Goal: Task Accomplishment & Management: Use online tool/utility

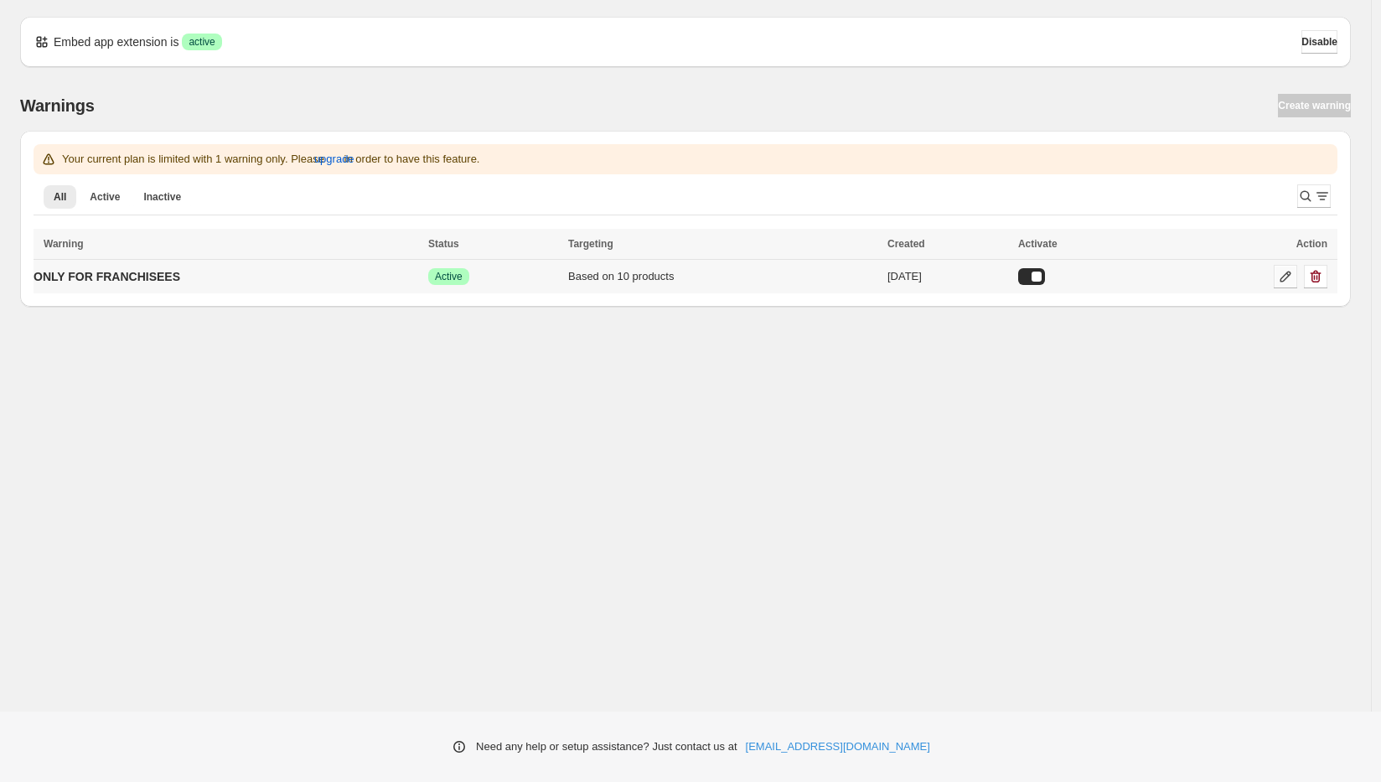
click at [1284, 276] on icon at bounding box center [1285, 276] width 17 height 17
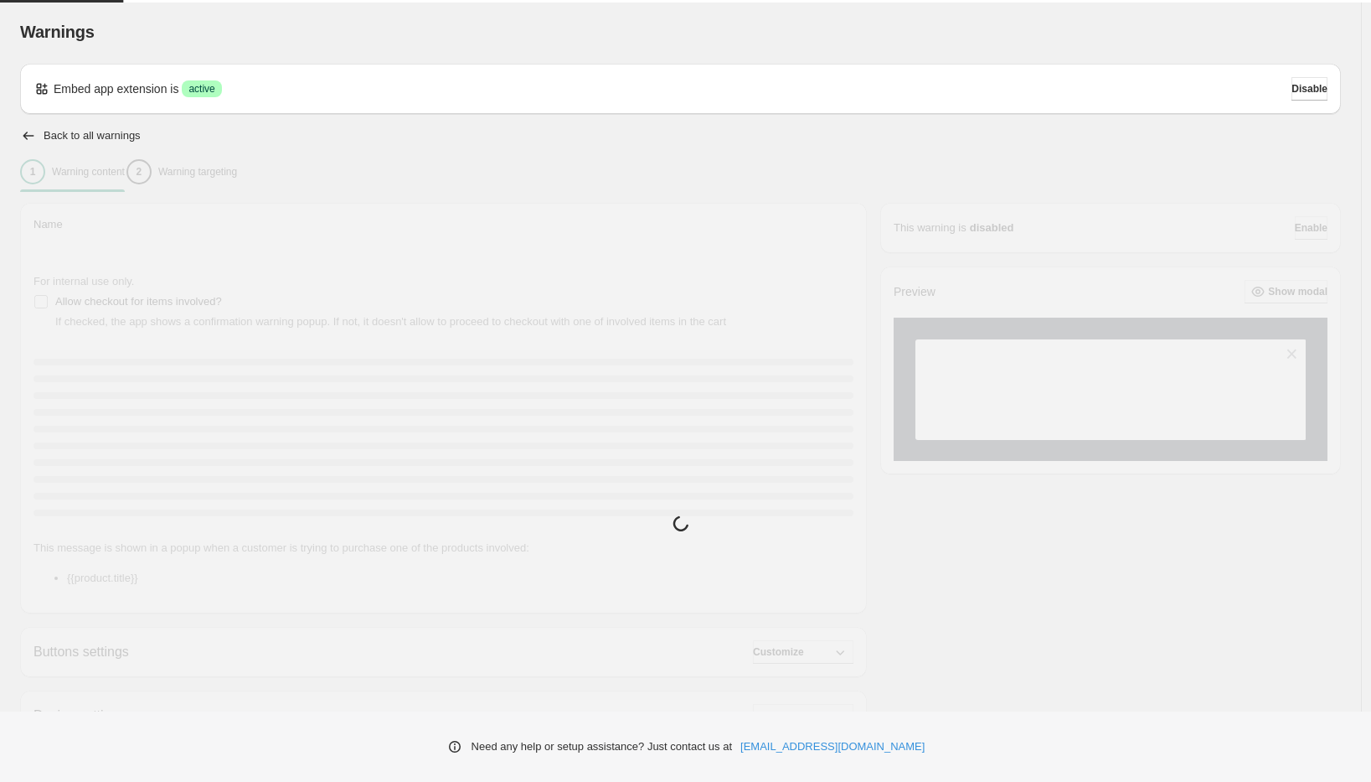
type input "**********"
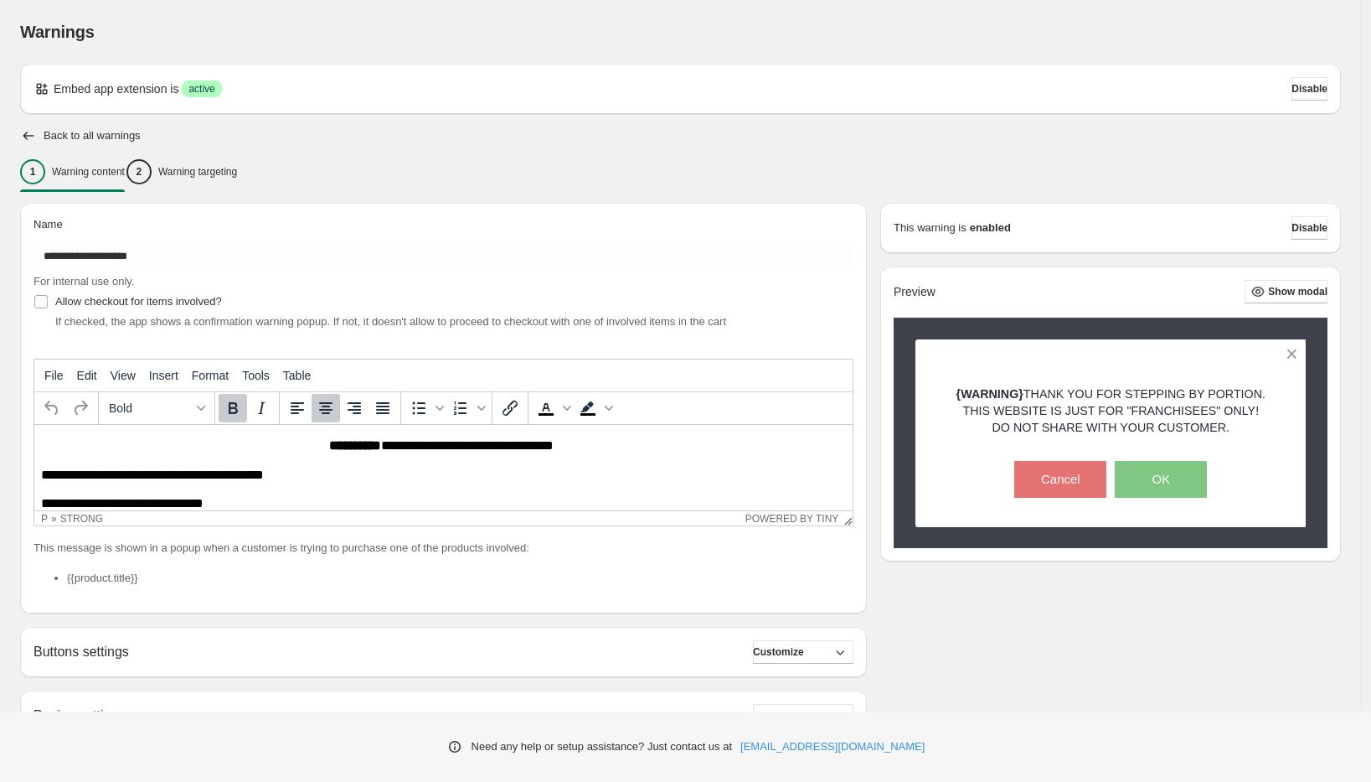
scroll to position [180, 0]
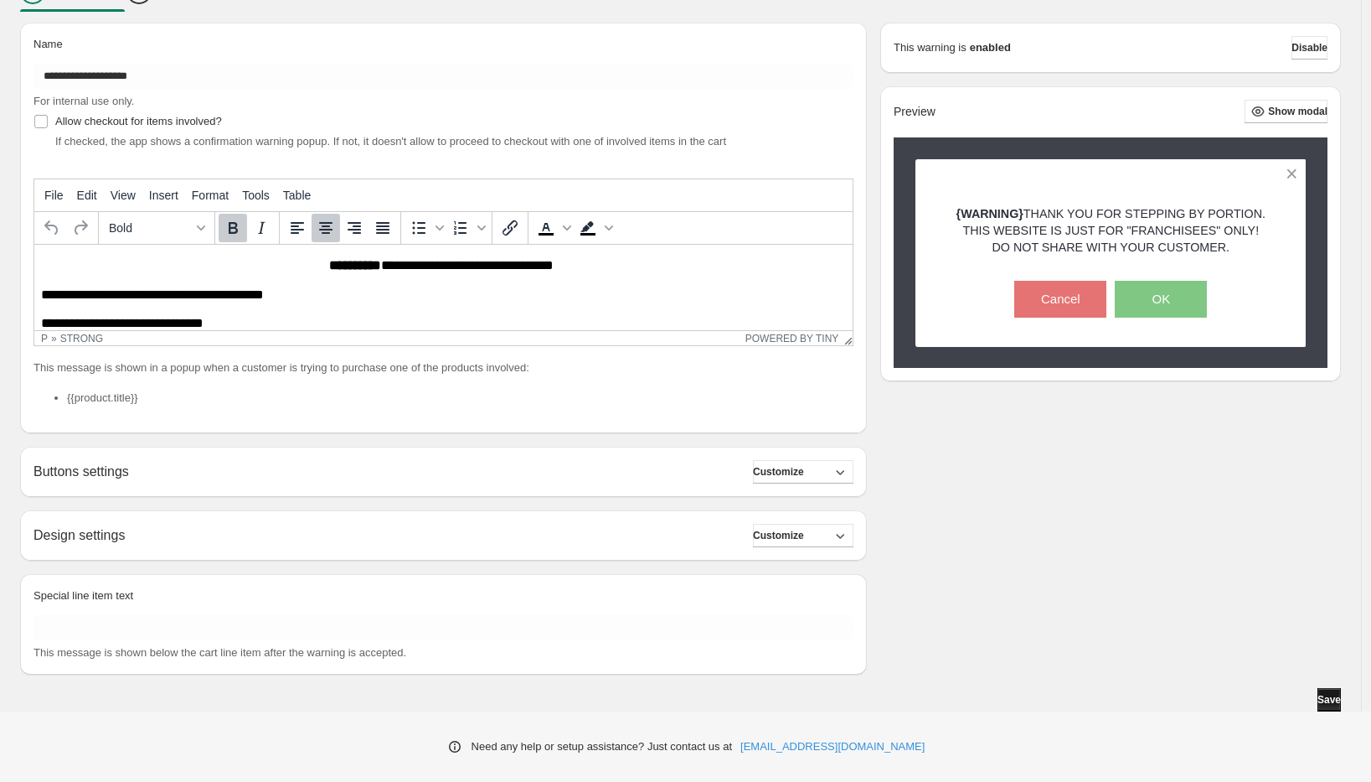
click at [1322, 697] on span "Save" at bounding box center [1329, 699] width 23 height 13
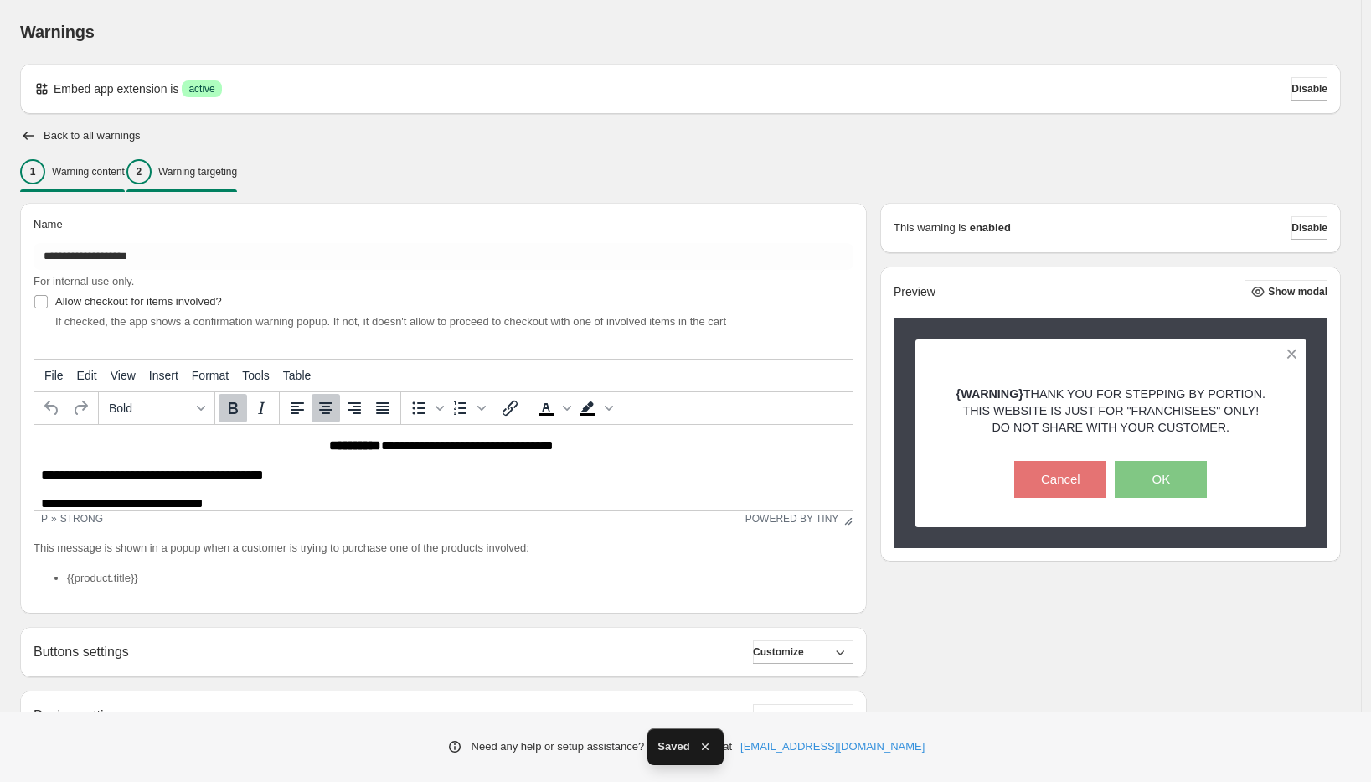
click at [196, 174] on p "Warning targeting" at bounding box center [197, 171] width 79 height 13
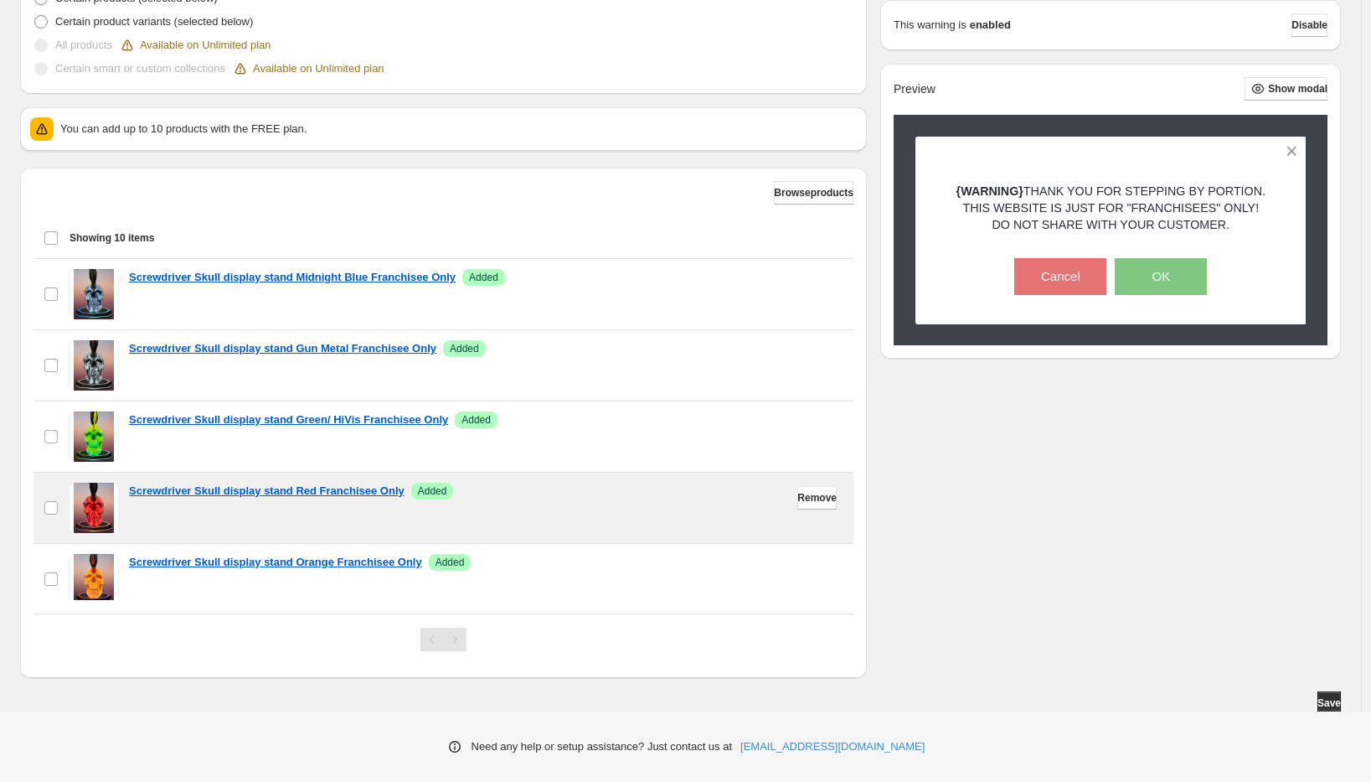
scroll to position [368, 0]
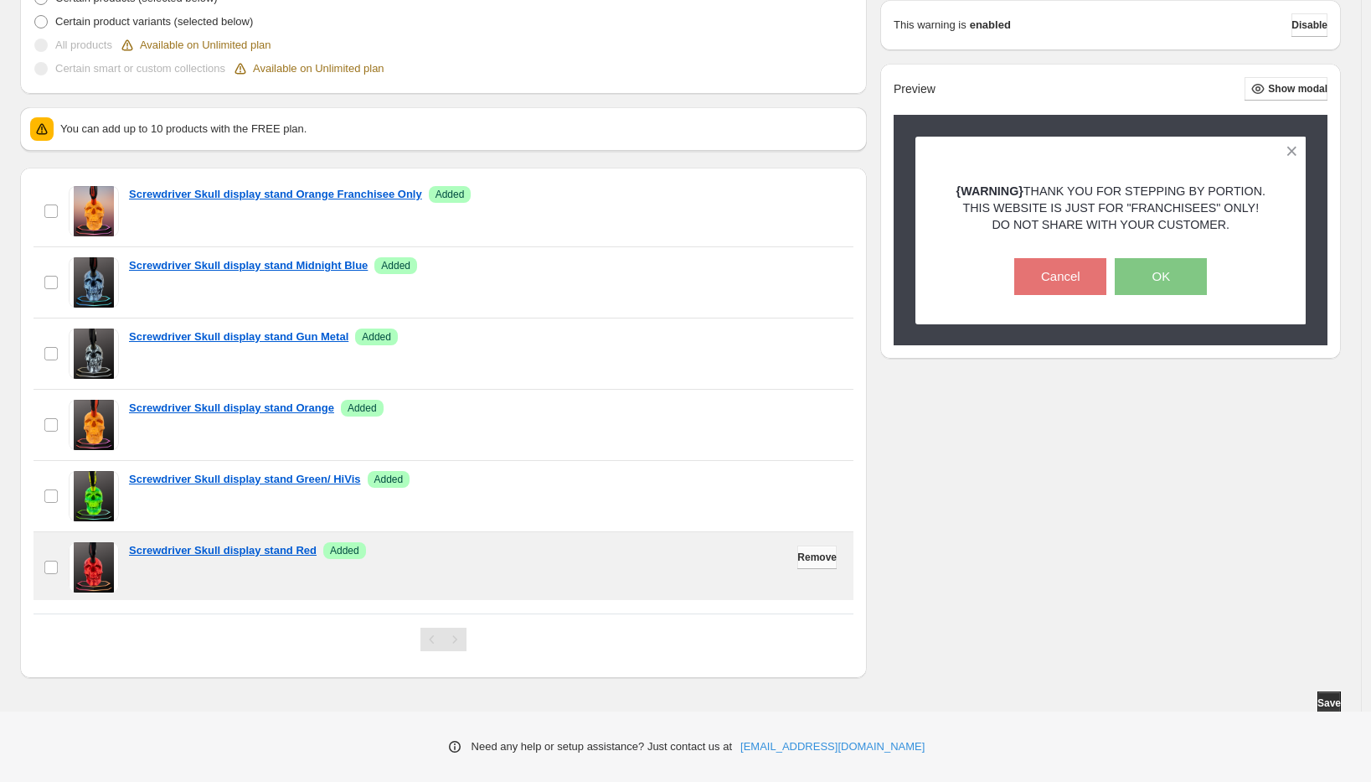
click at [816, 563] on button "Remove" at bounding box center [817, 556] width 39 height 23
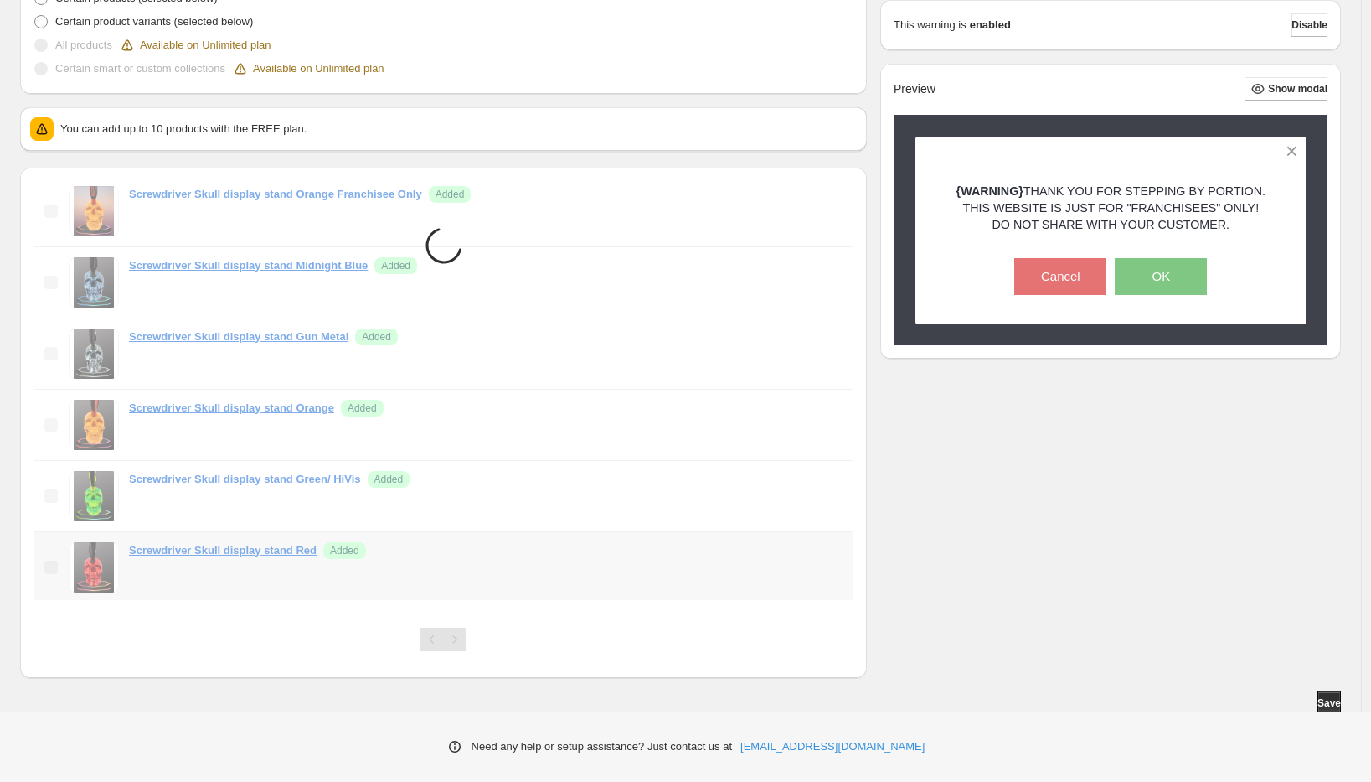
scroll to position [297, 0]
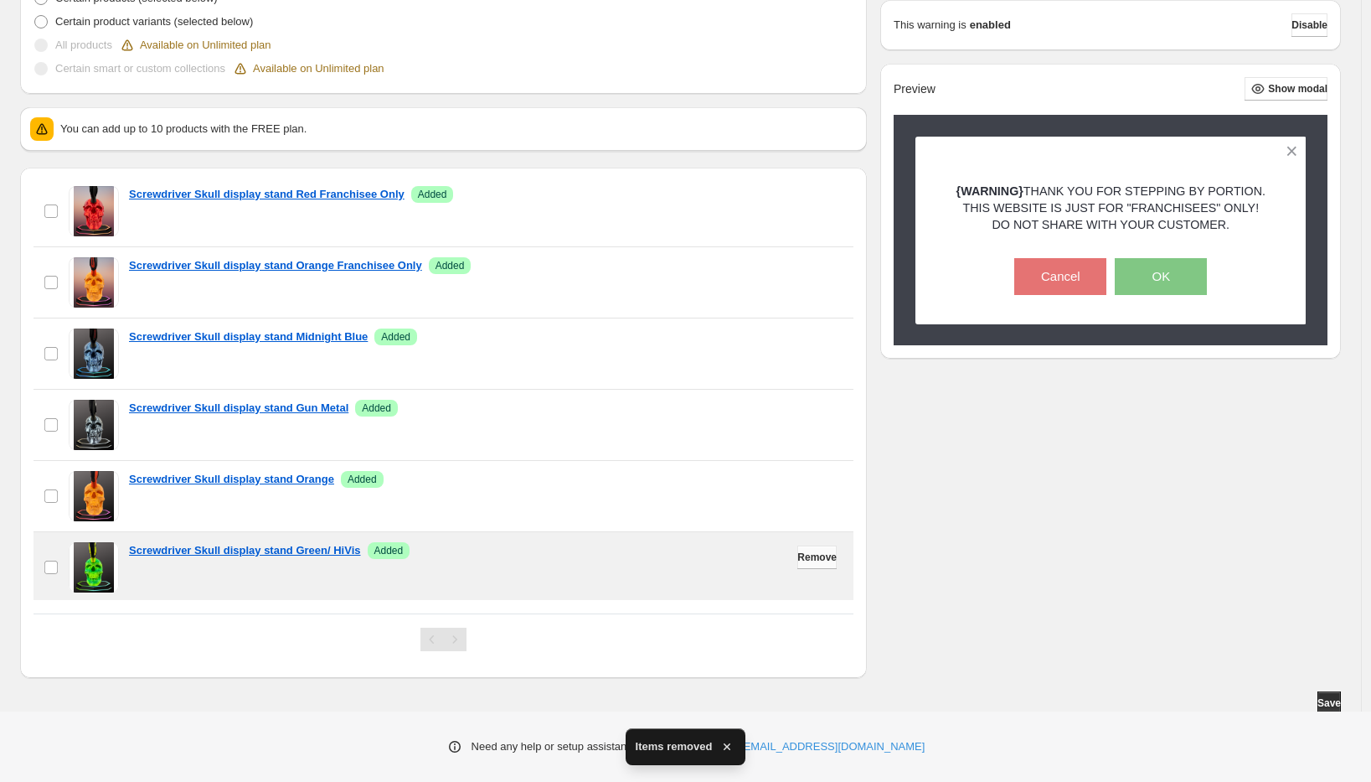
click at [816, 563] on button "Remove" at bounding box center [817, 556] width 39 height 23
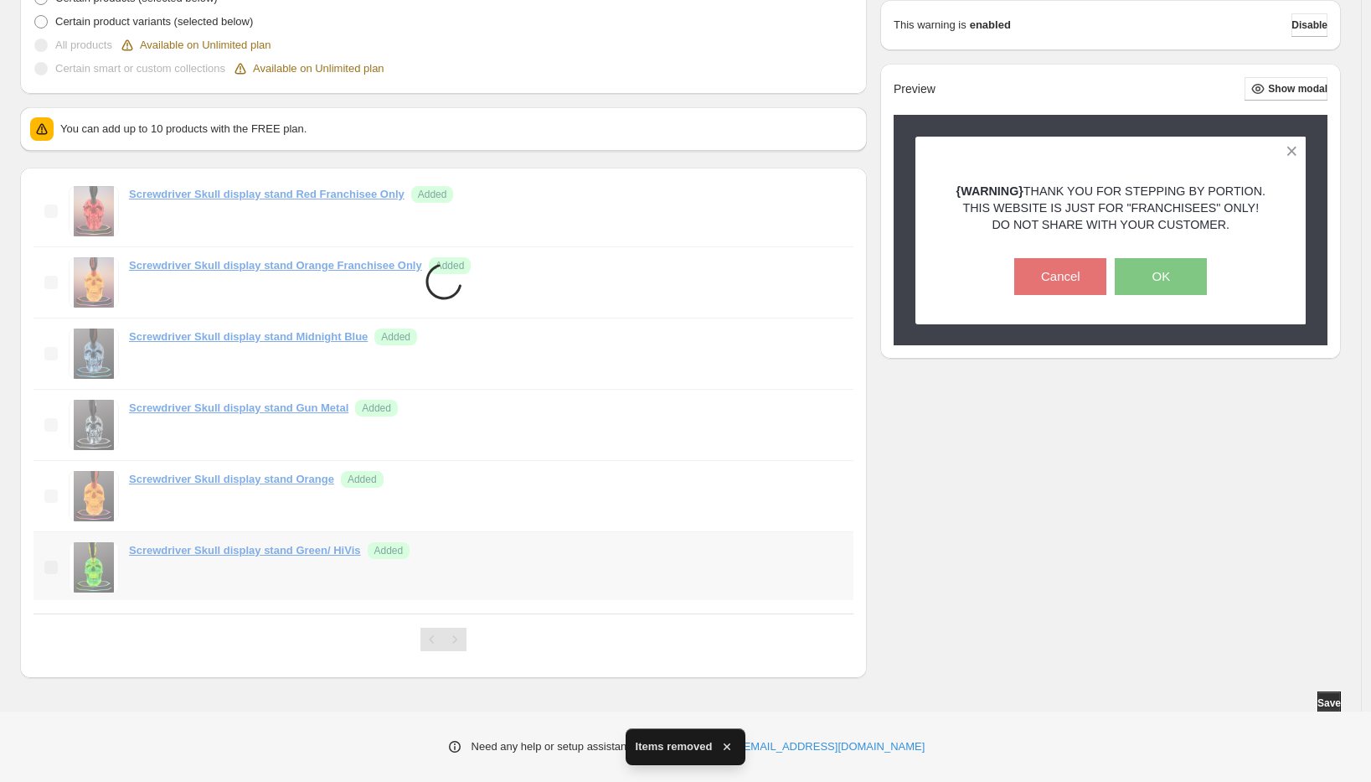
scroll to position [225, 0]
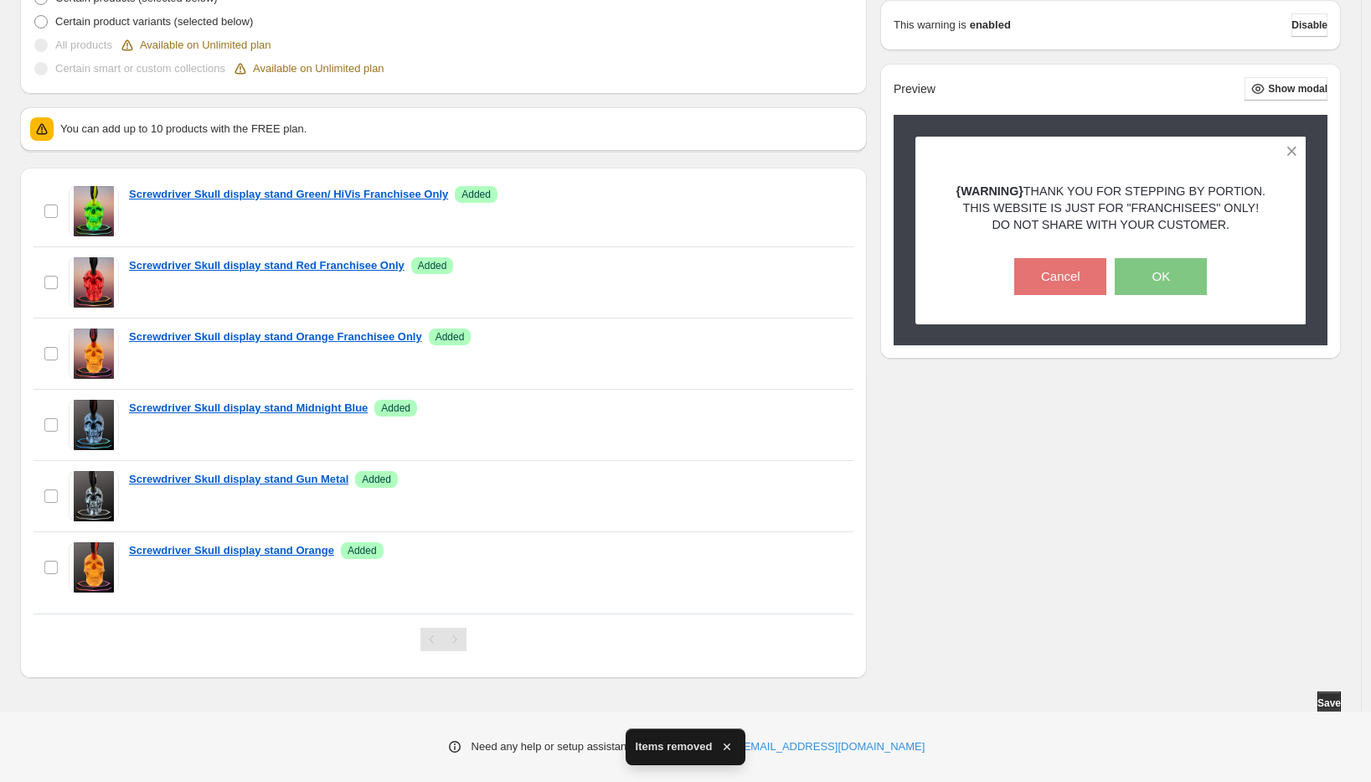
click at [816, 563] on button "Remove" at bounding box center [817, 556] width 39 height 23
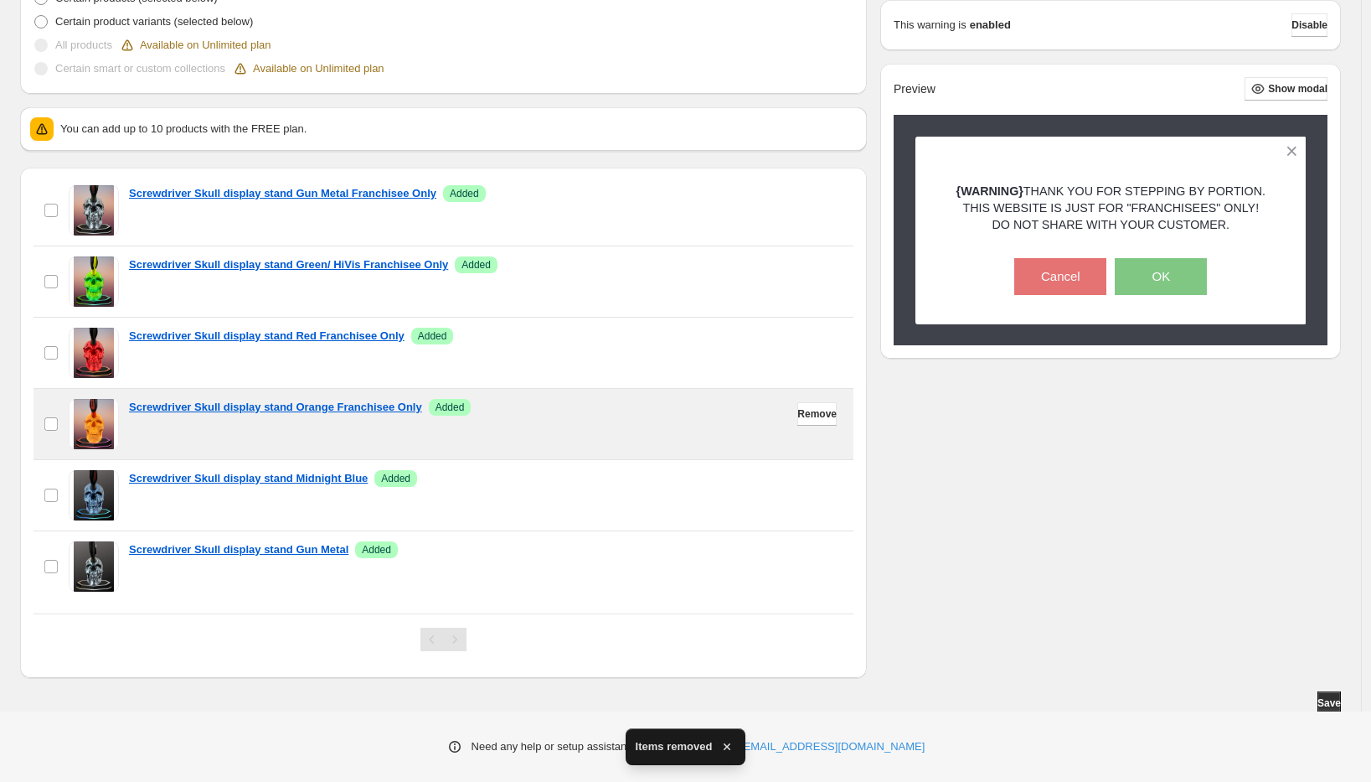
scroll to position [0, 0]
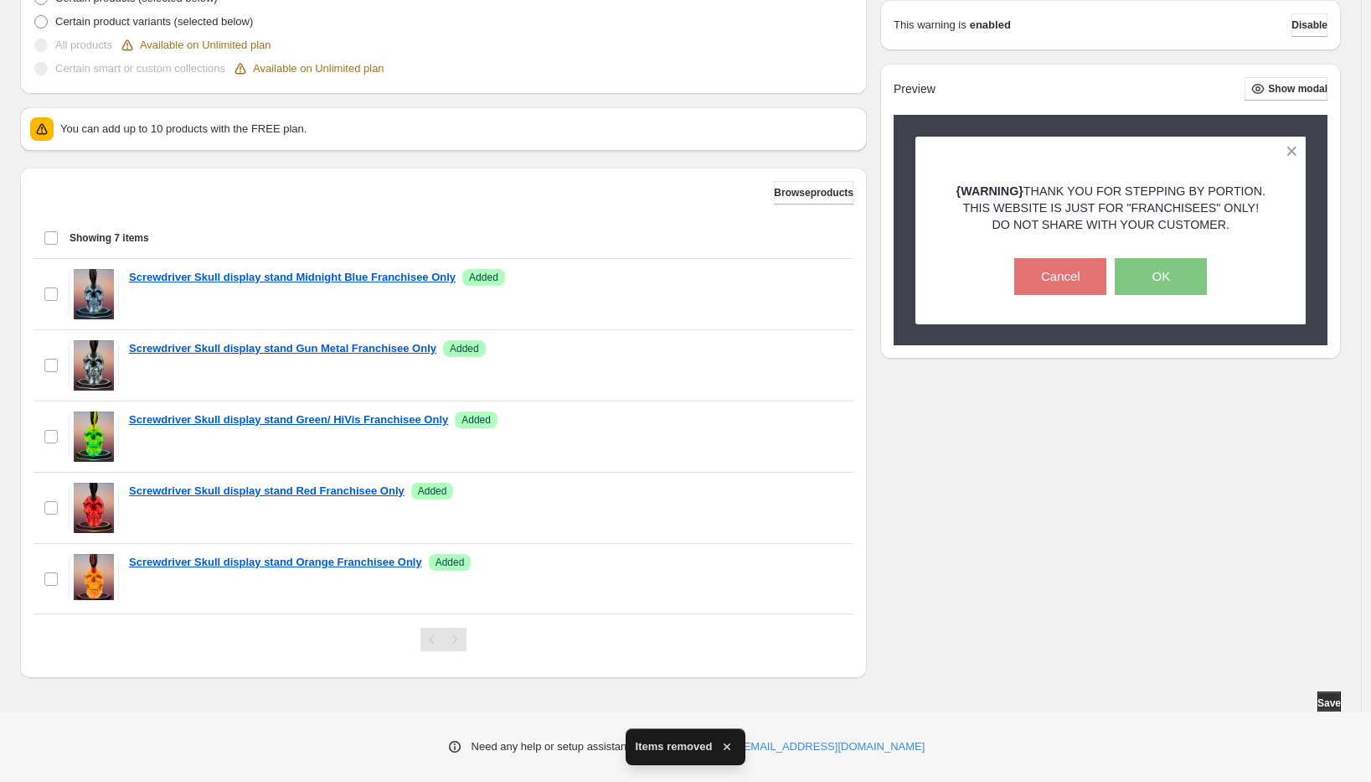
click at [190, 124] on p "You can add up to 10 products with the FREE plan." at bounding box center [458, 129] width 797 height 17
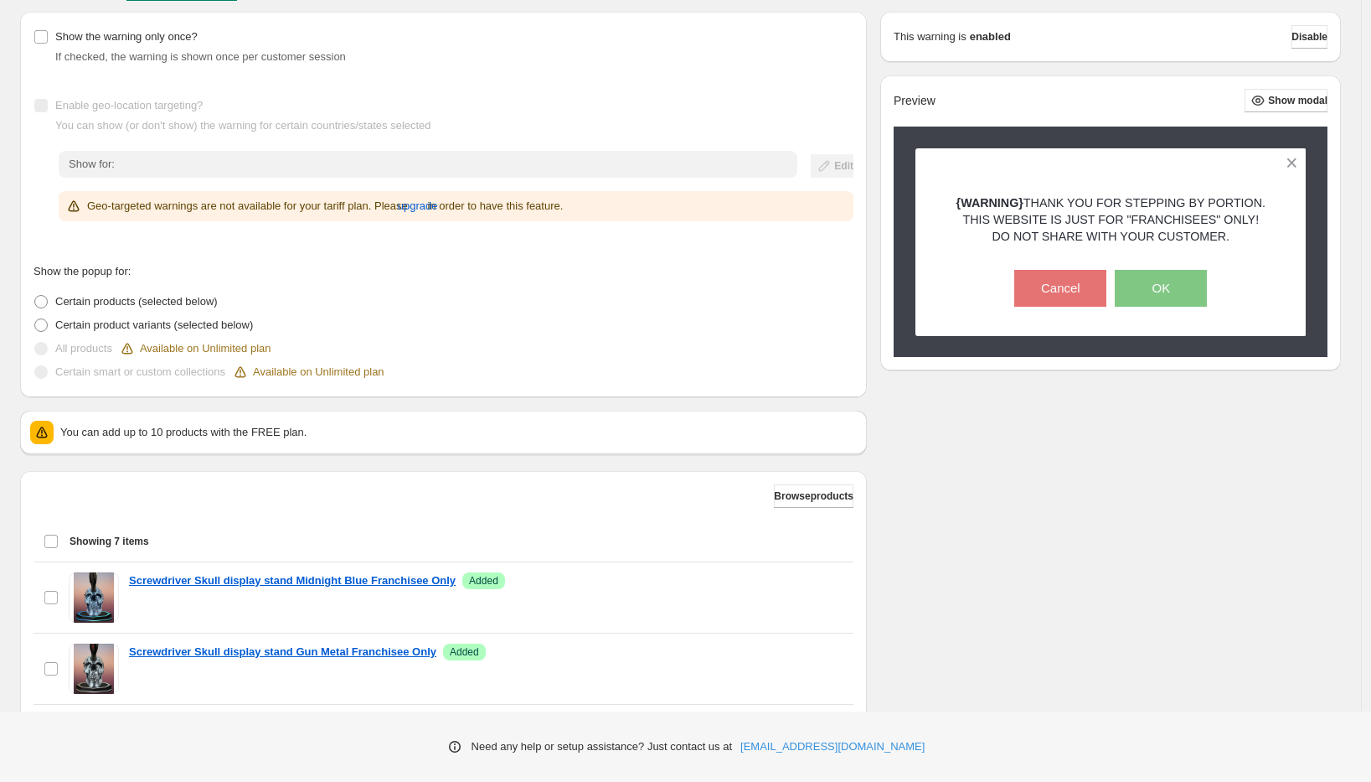
scroll to position [196, 0]
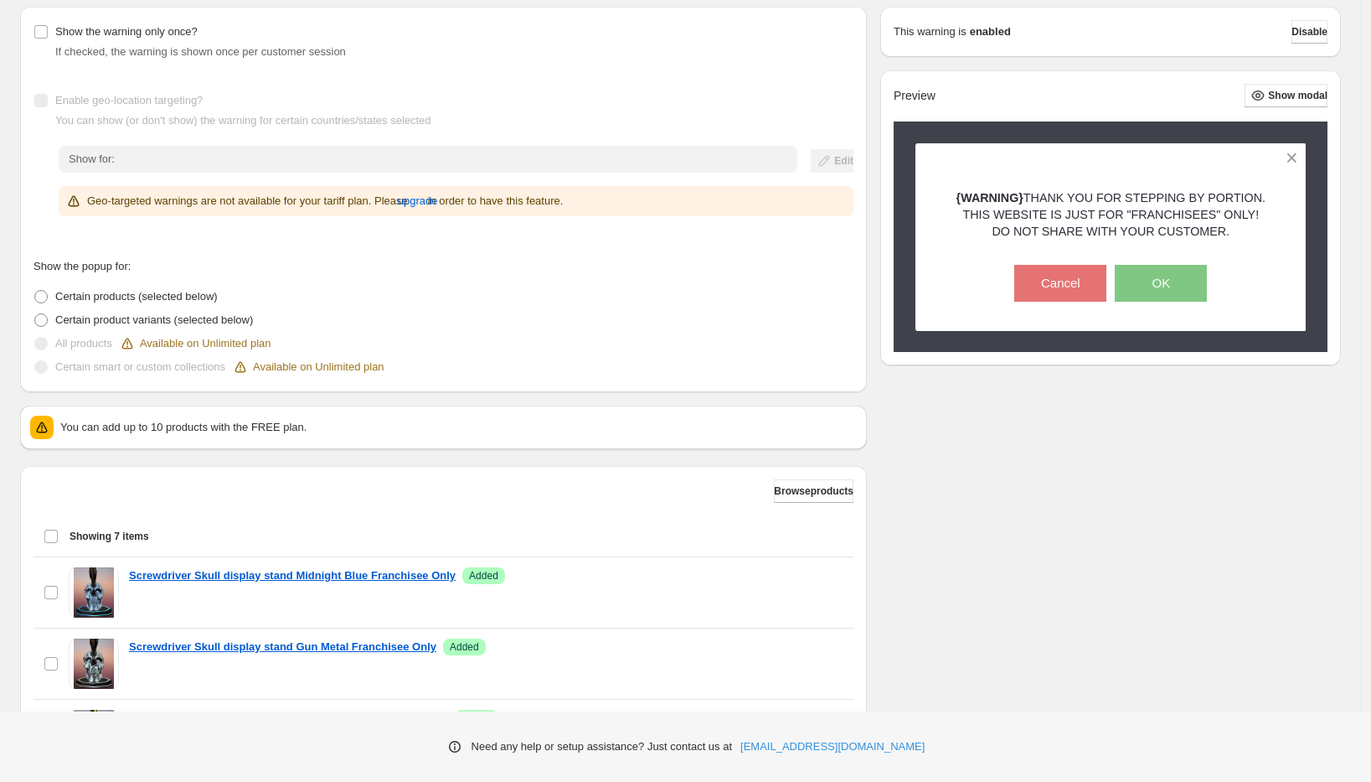
click at [228, 421] on p "You can add up to 10 products with the FREE plan." at bounding box center [458, 427] width 797 height 17
click at [789, 498] on button "Browse products" at bounding box center [814, 490] width 80 height 23
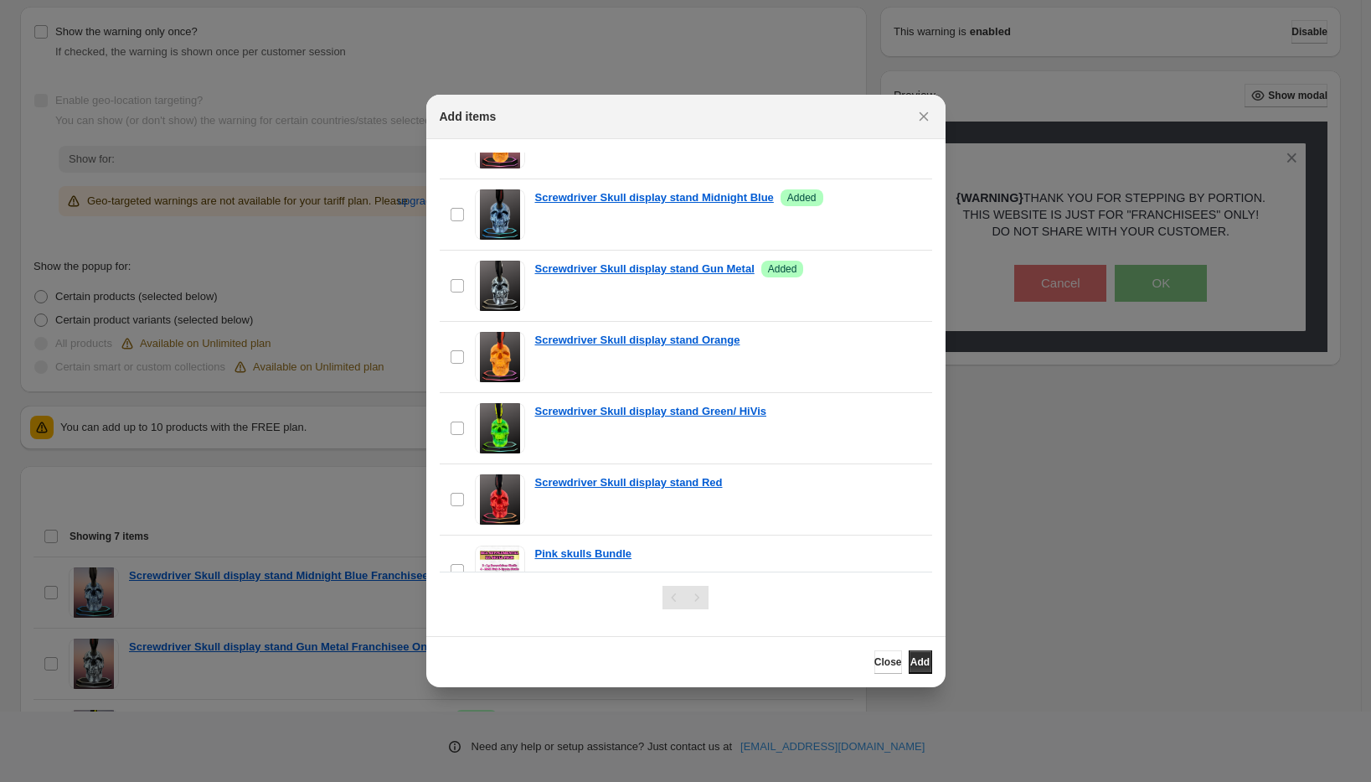
scroll to position [618, 0]
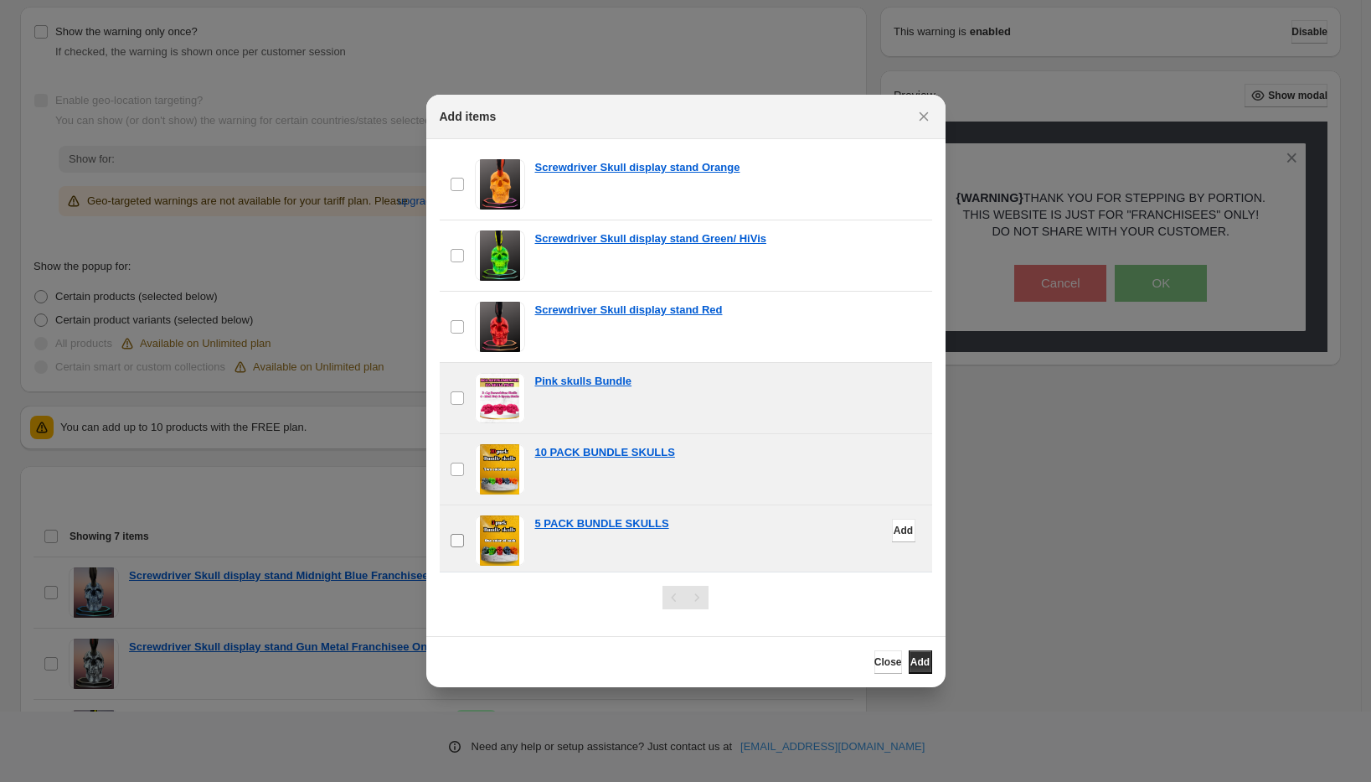
click at [453, 544] on label "checkbox" at bounding box center [457, 540] width 35 height 70
click at [918, 664] on span "Add" at bounding box center [920, 661] width 19 height 13
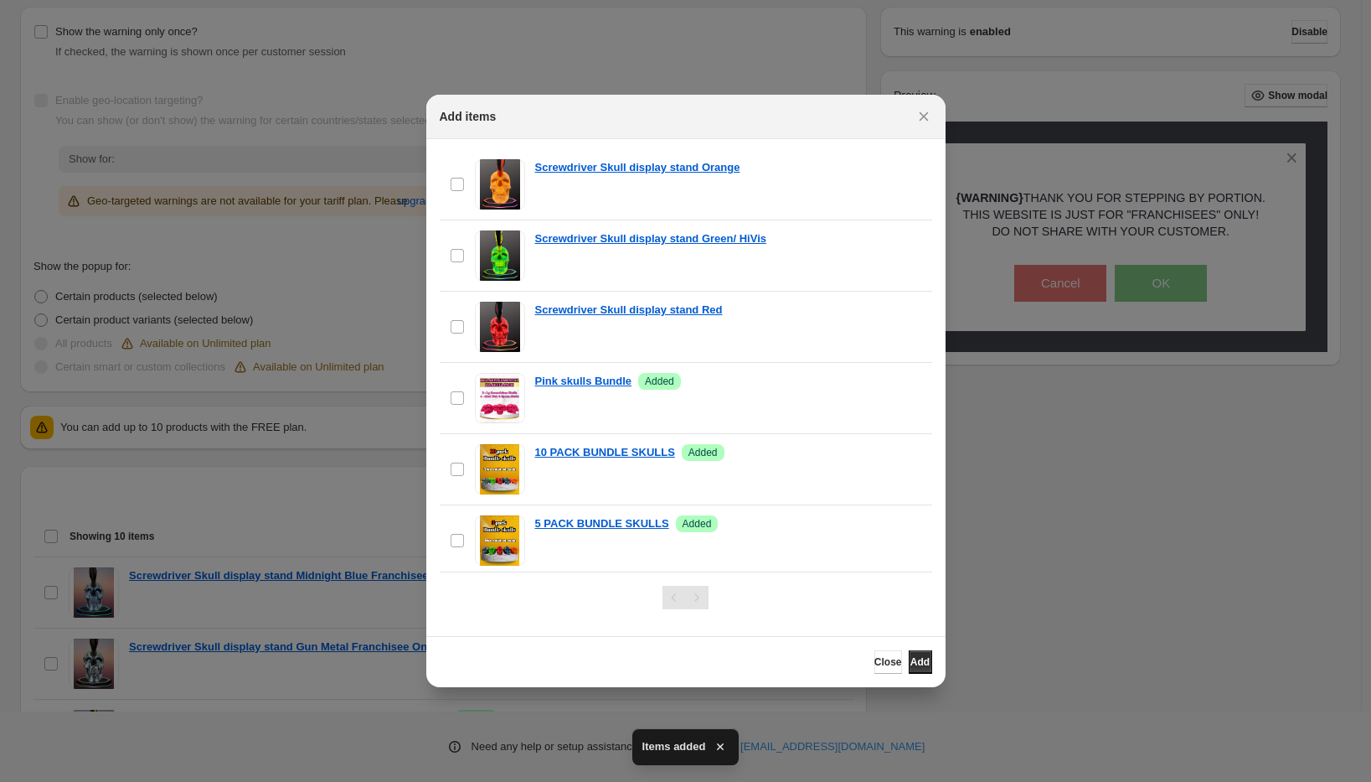
click at [1083, 528] on div at bounding box center [685, 391] width 1371 height 782
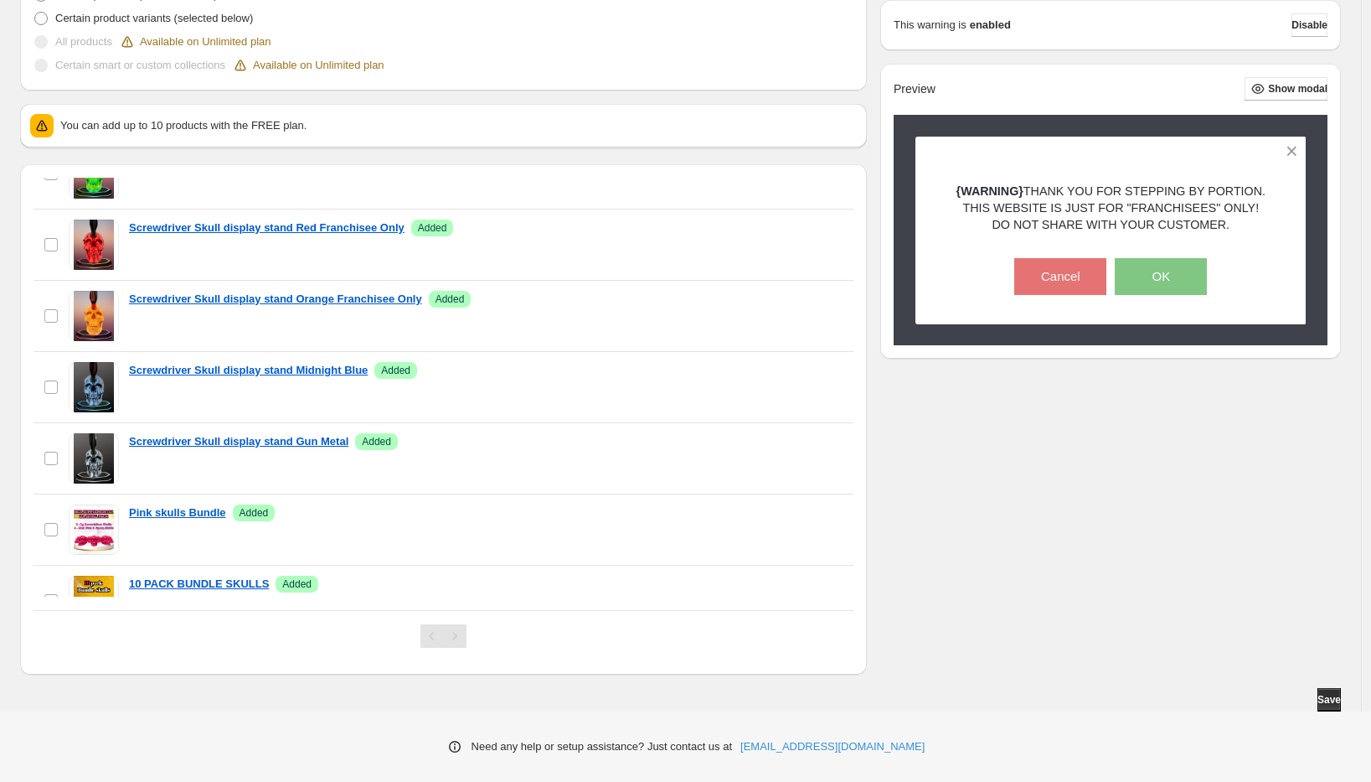
scroll to position [368, 0]
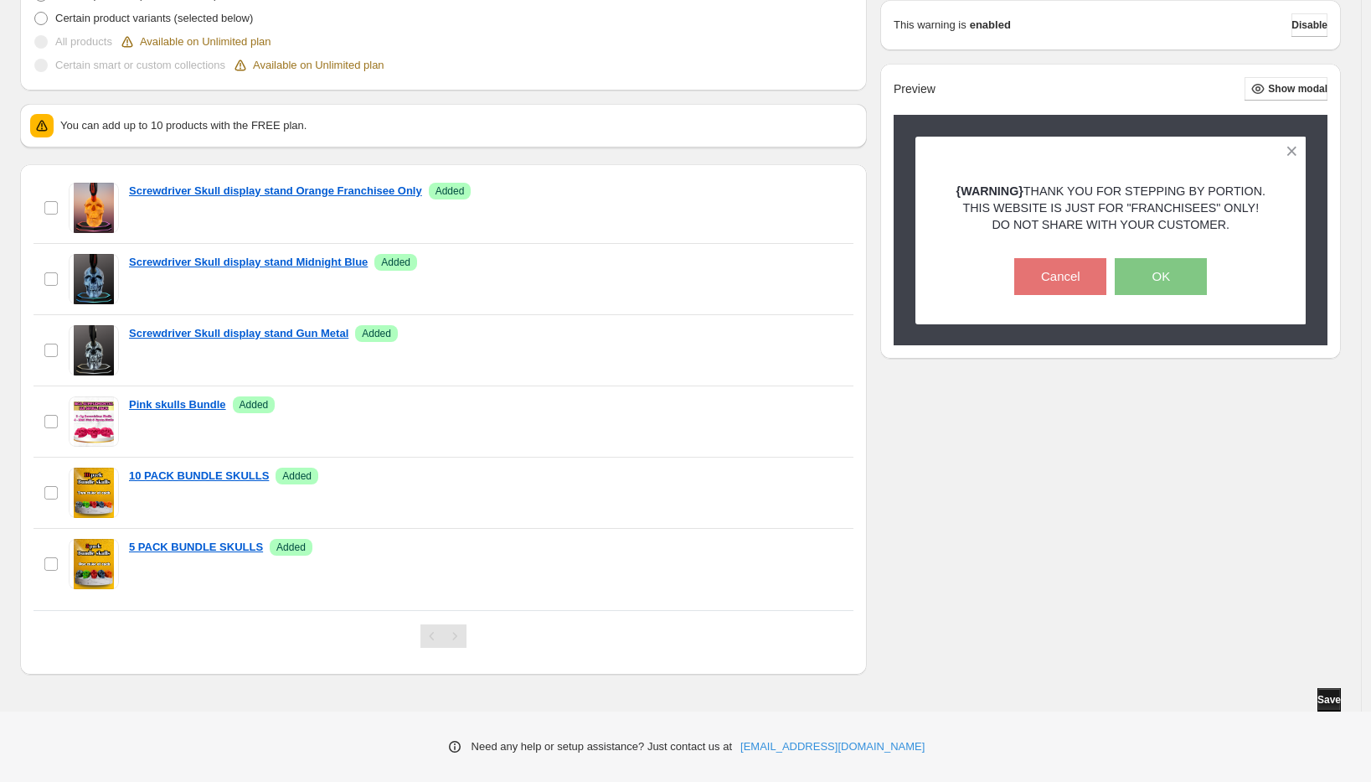
click at [1335, 691] on button "Save" at bounding box center [1329, 699] width 23 height 23
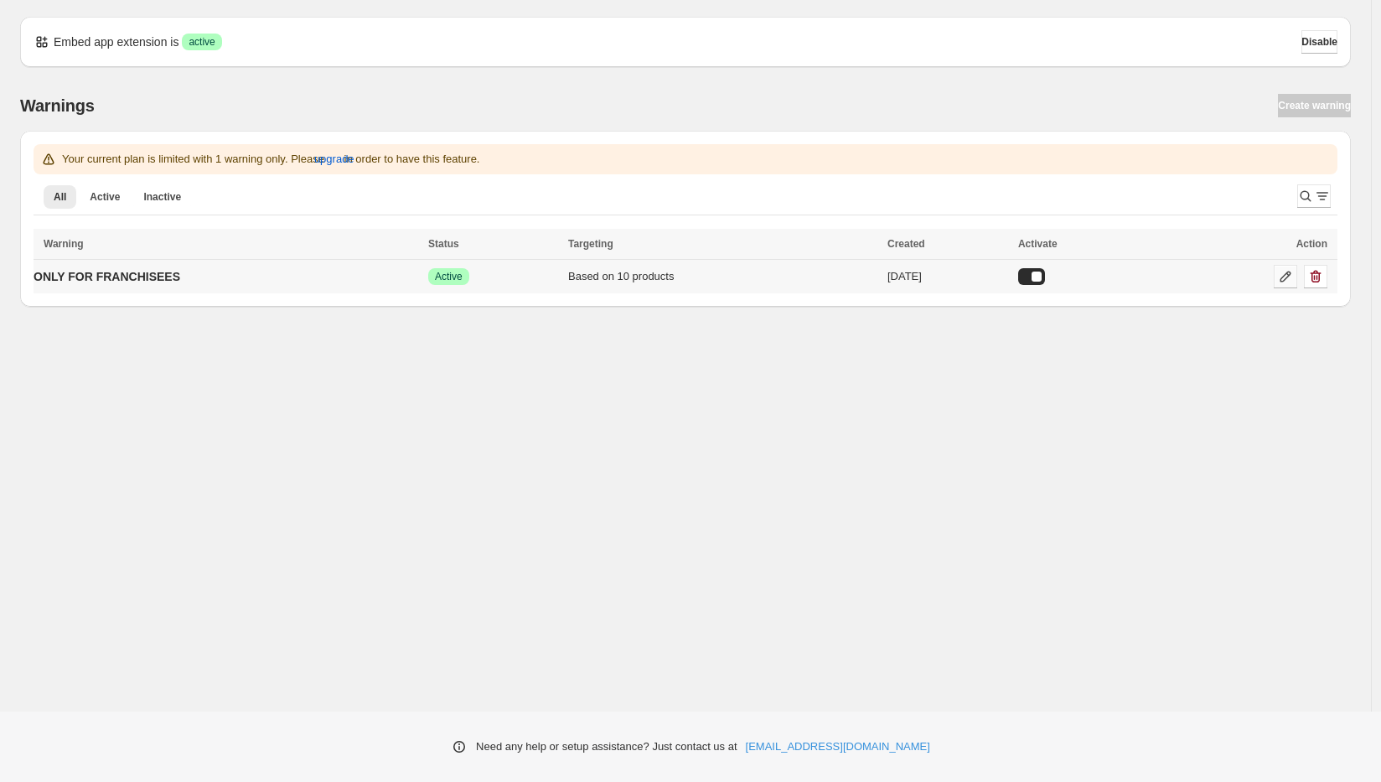
click at [1283, 279] on icon at bounding box center [1285, 276] width 17 height 17
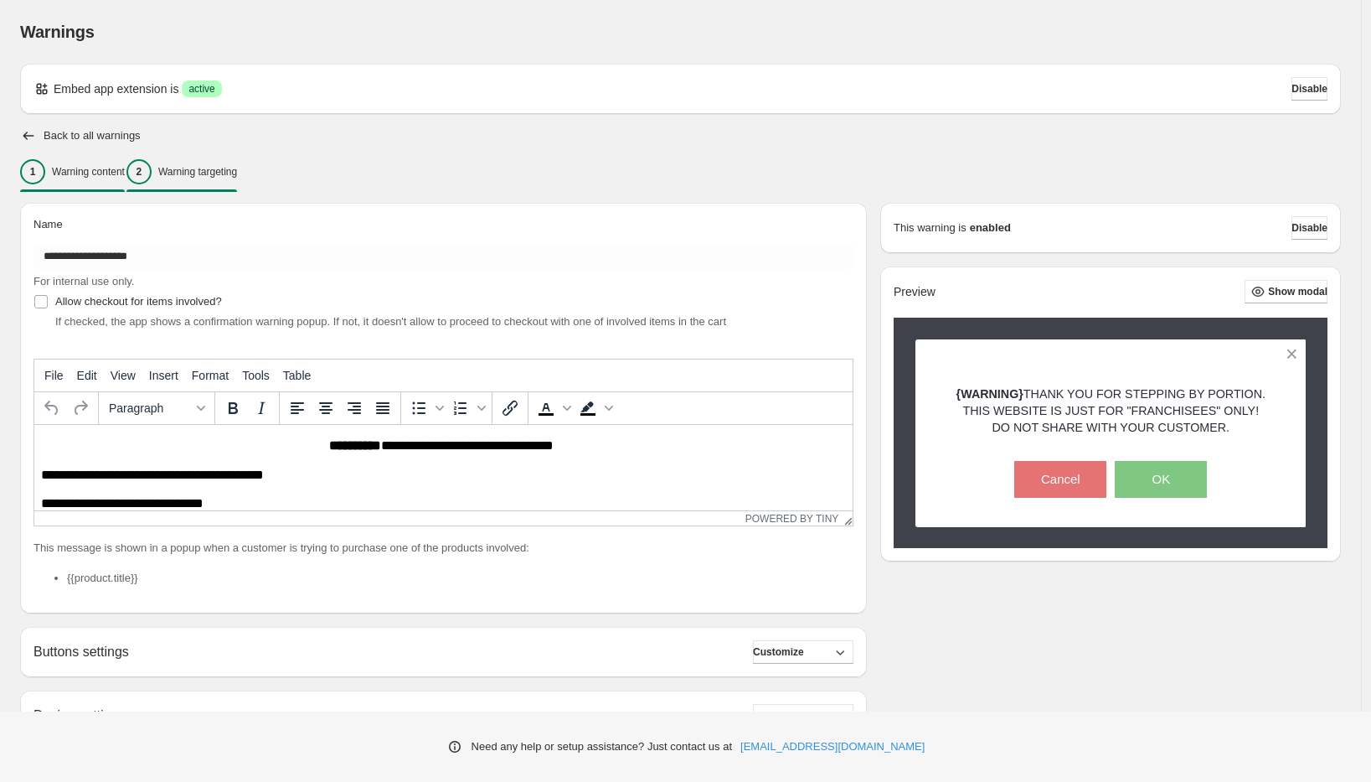
click at [219, 181] on div "2 Warning targeting" at bounding box center [181, 171] width 111 height 25
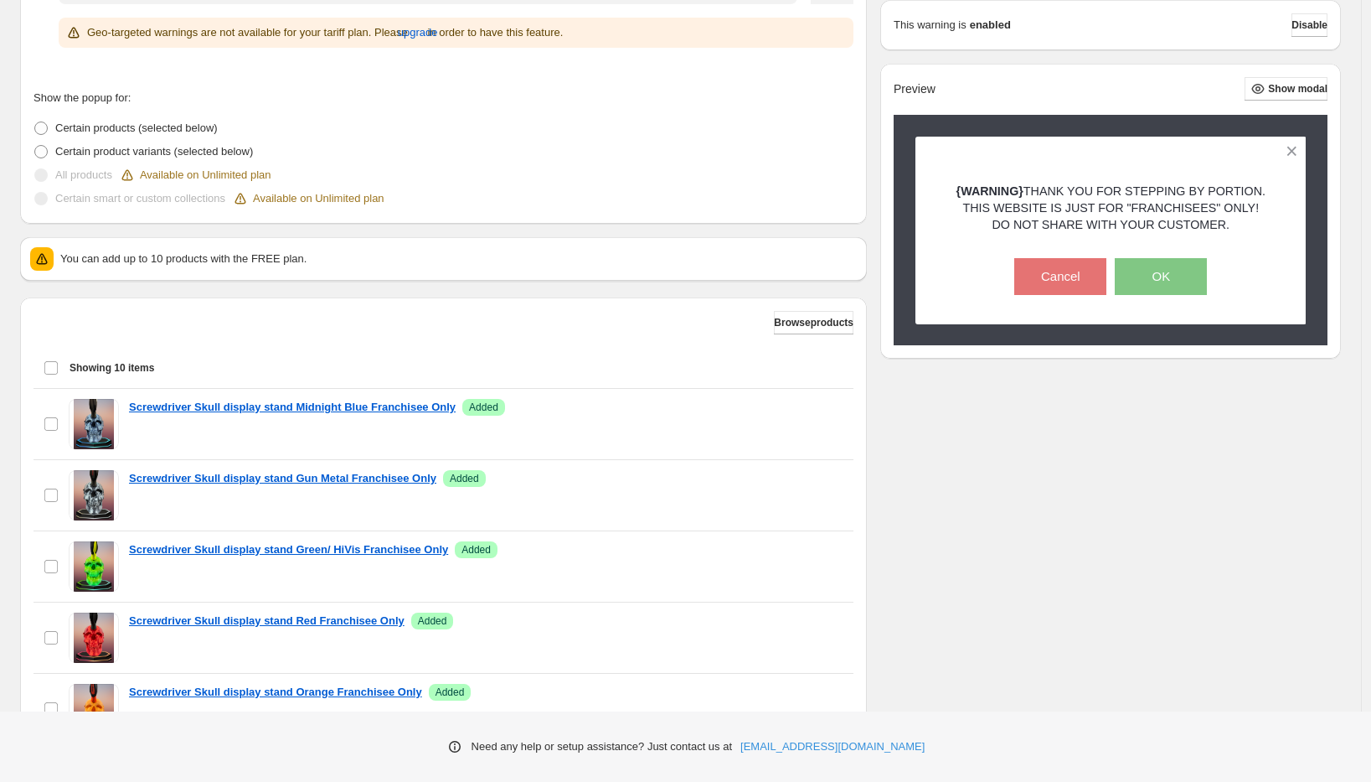
scroll to position [498, 0]
